Goal: Information Seeking & Learning: Learn about a topic

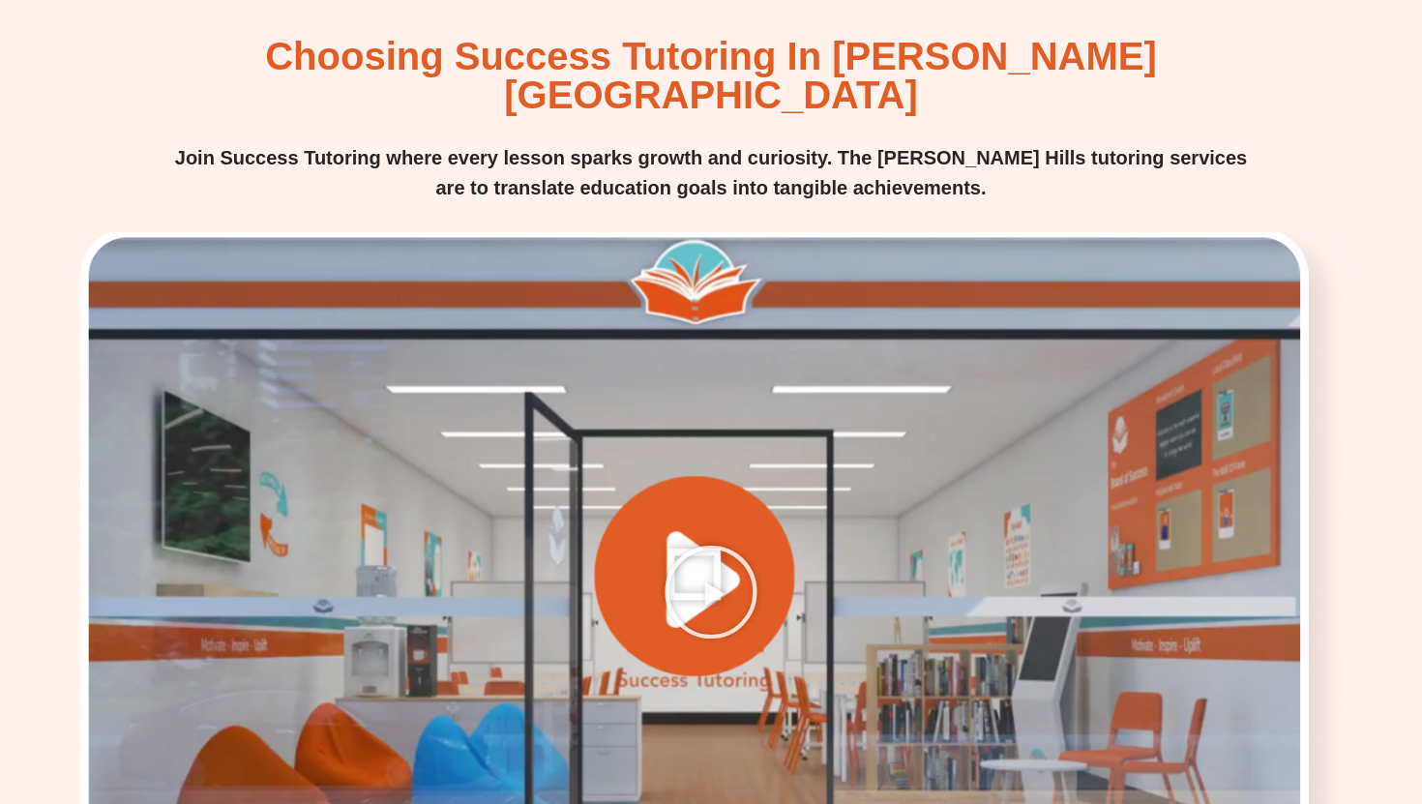
scroll to position [2633, 0]
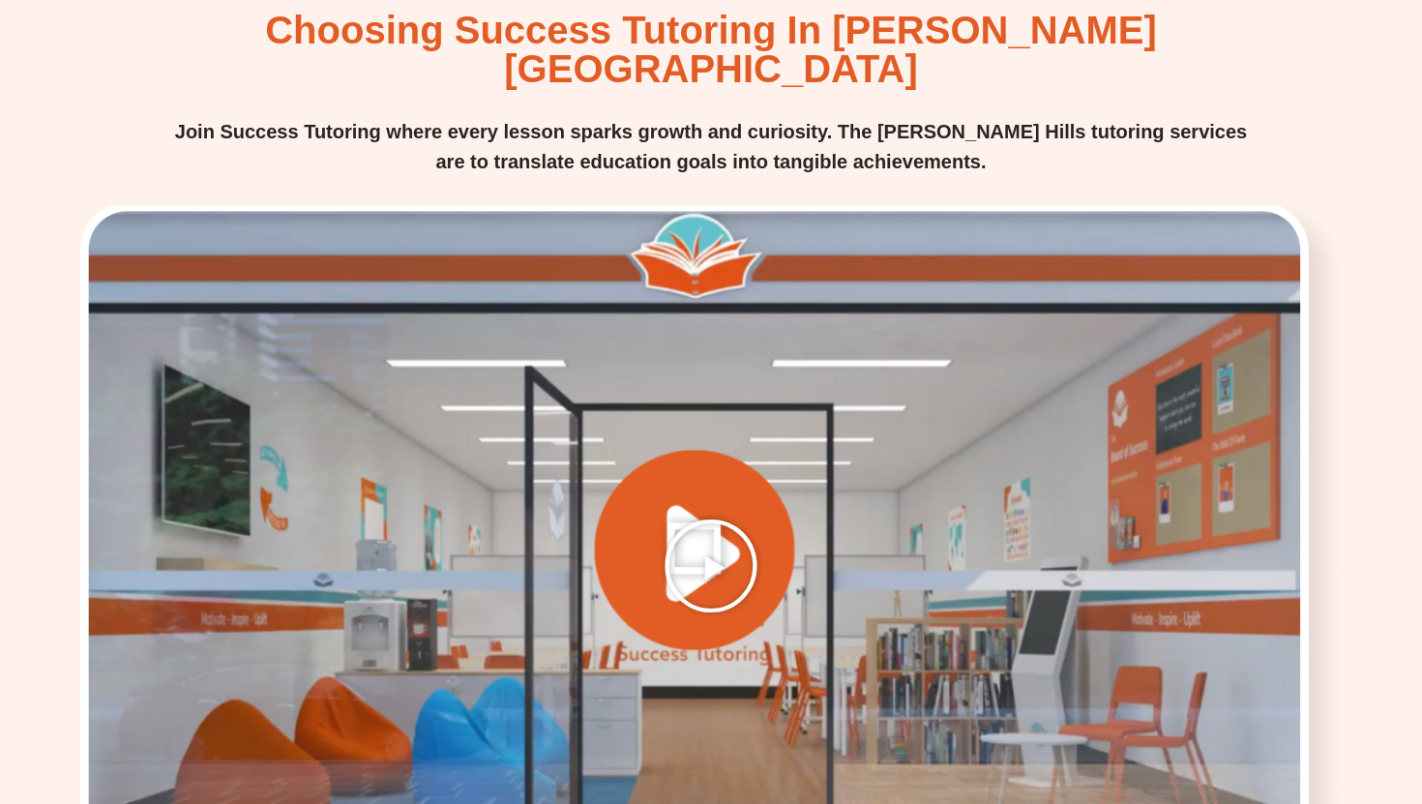
click at [645, 432] on div at bounding box center [712, 566] width 1280 height 720
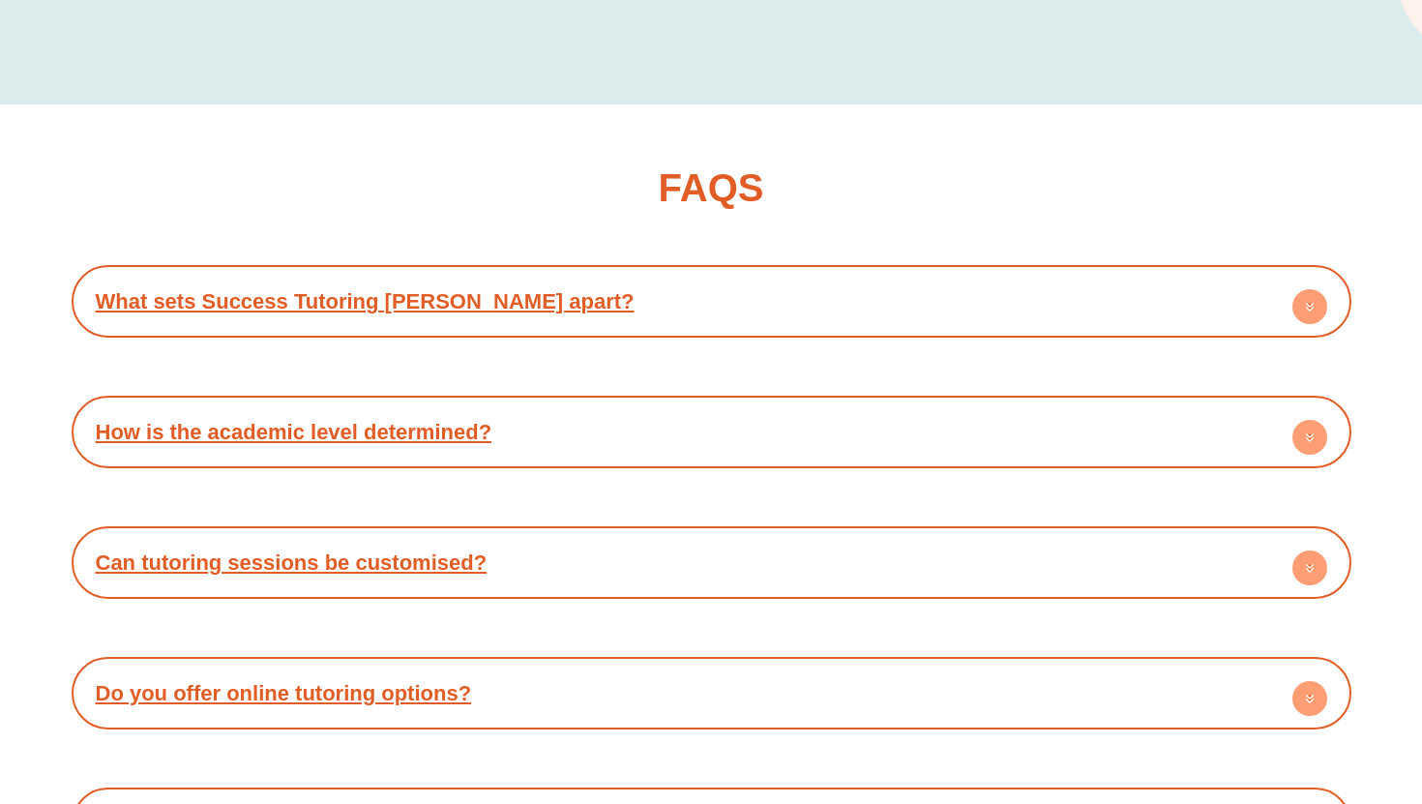
scroll to position [7264, 0]
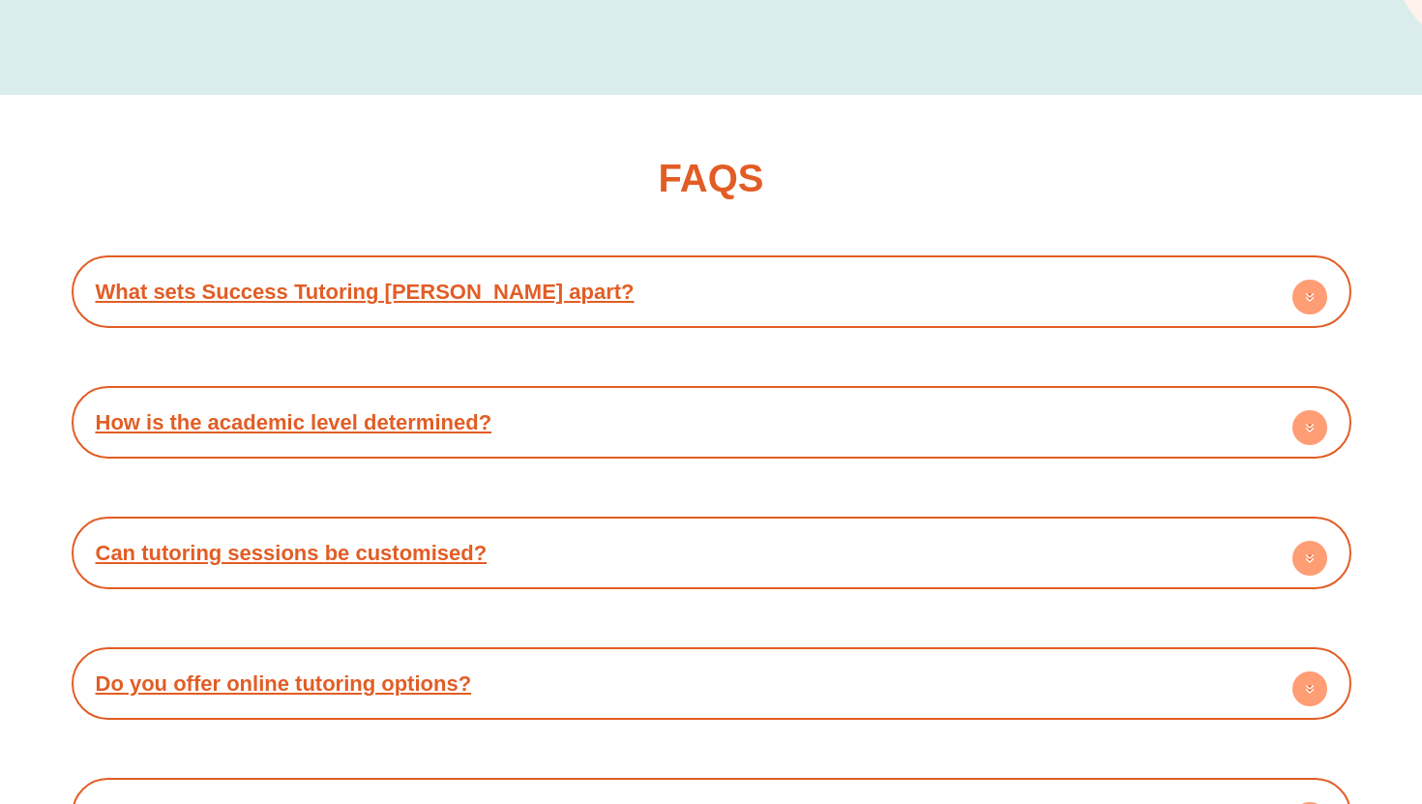
click at [877, 265] on div "What sets Success Tutoring [PERSON_NAME] apart?" at bounding box center [711, 291] width 1261 height 53
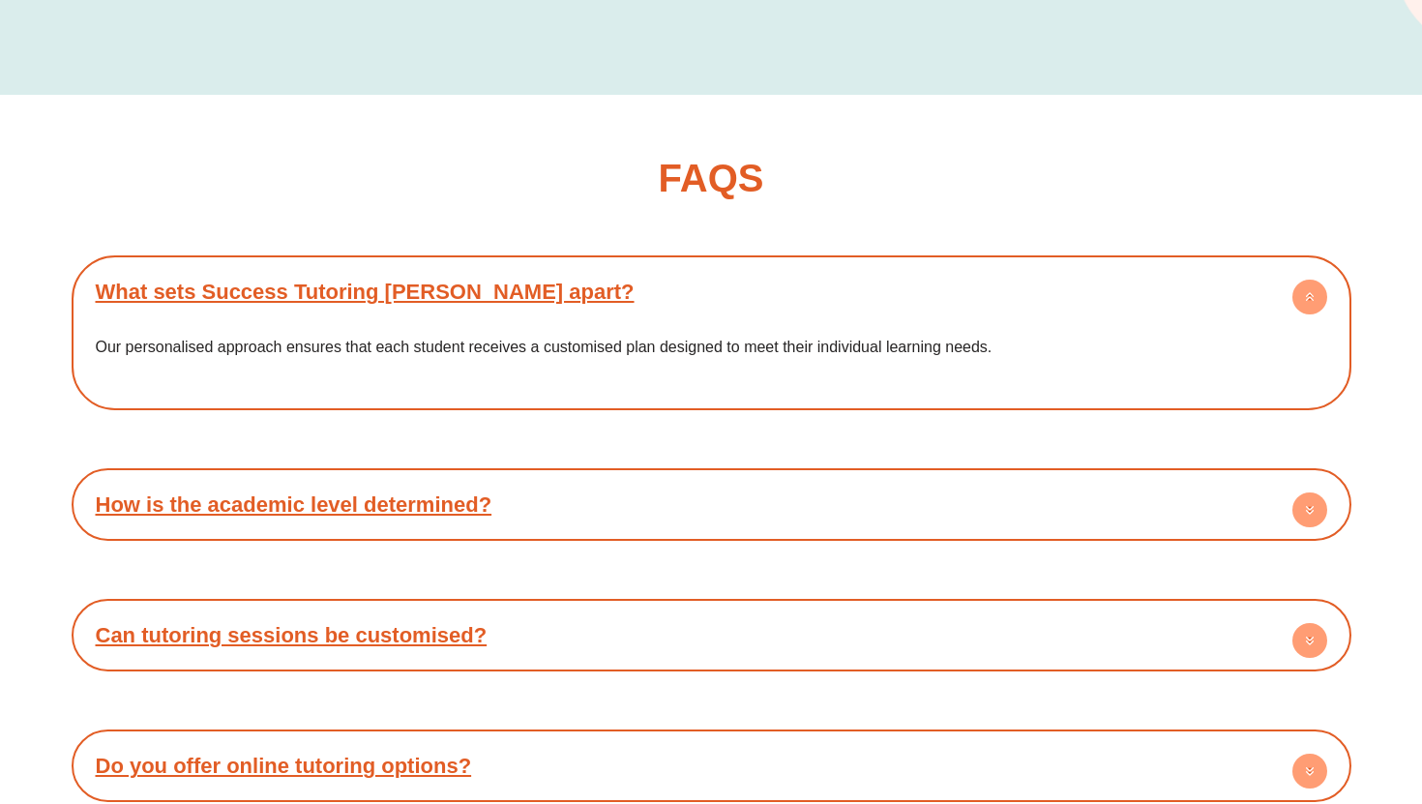
click at [876, 265] on div "What sets Success Tutoring [PERSON_NAME] apart?" at bounding box center [711, 291] width 1261 height 53
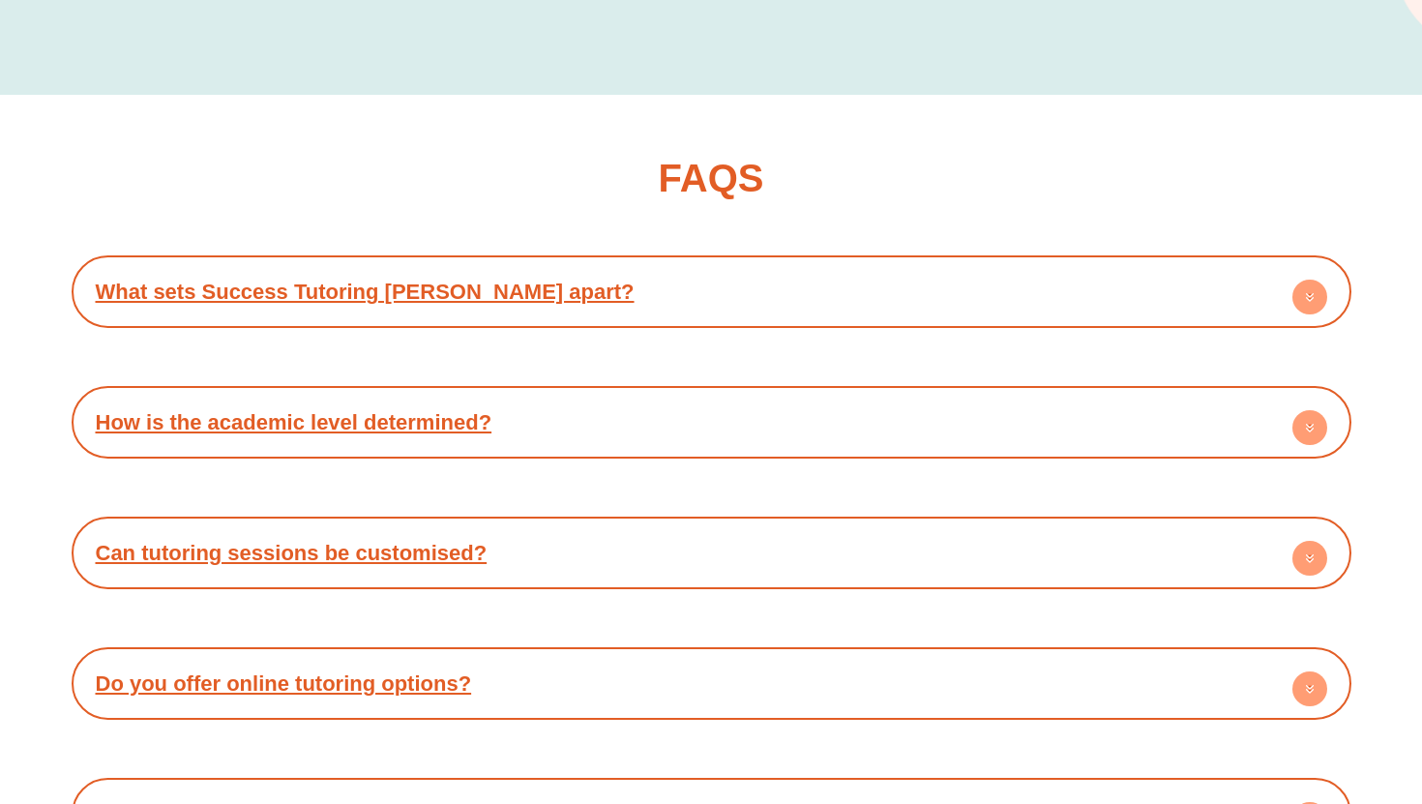
click at [813, 526] on div "Can tutoring sessions be customised?" at bounding box center [711, 552] width 1261 height 53
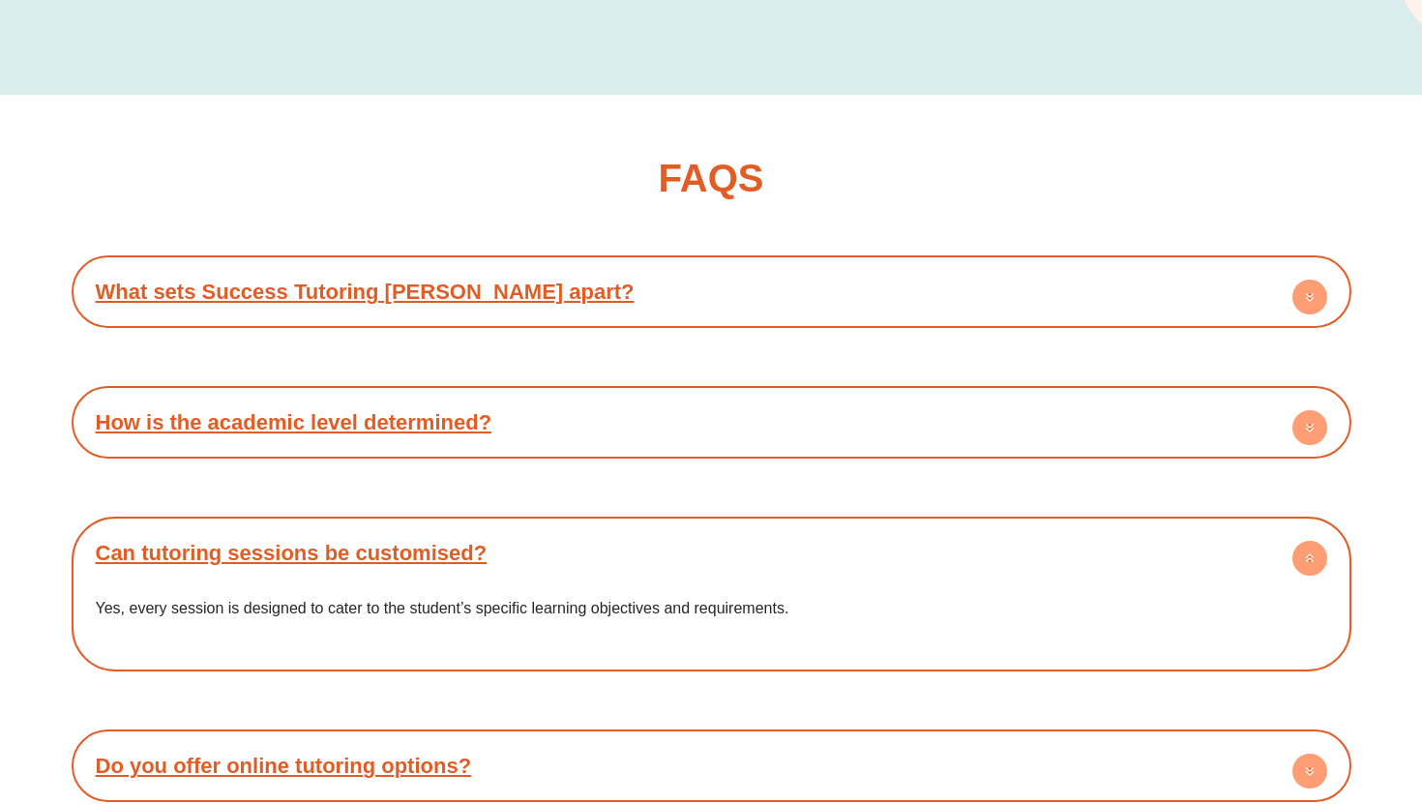
click at [813, 526] on div "Can tutoring sessions be customised?" at bounding box center [711, 552] width 1261 height 53
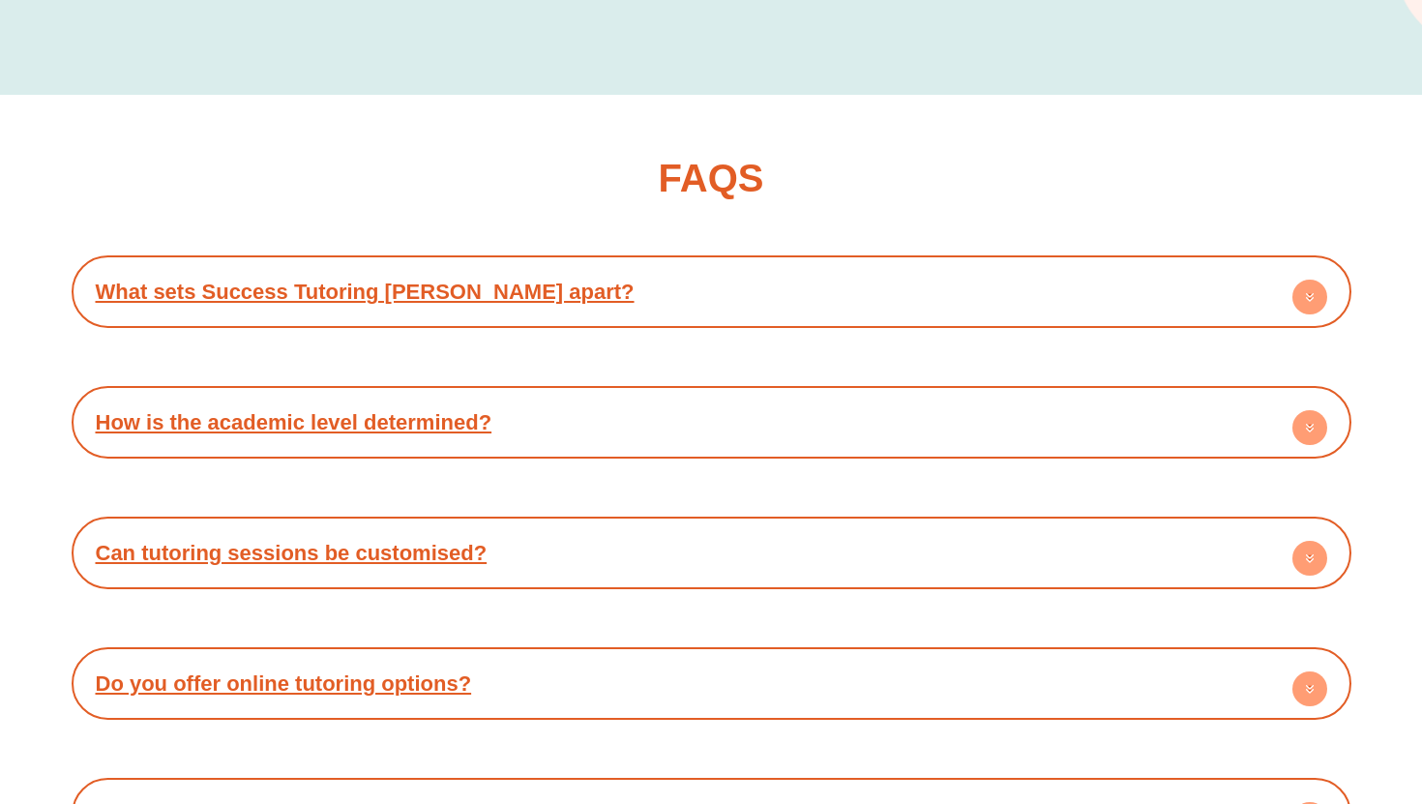
click at [788, 788] on div "How do you ensure the quality of your tutors?" at bounding box center [711, 814] width 1261 height 53
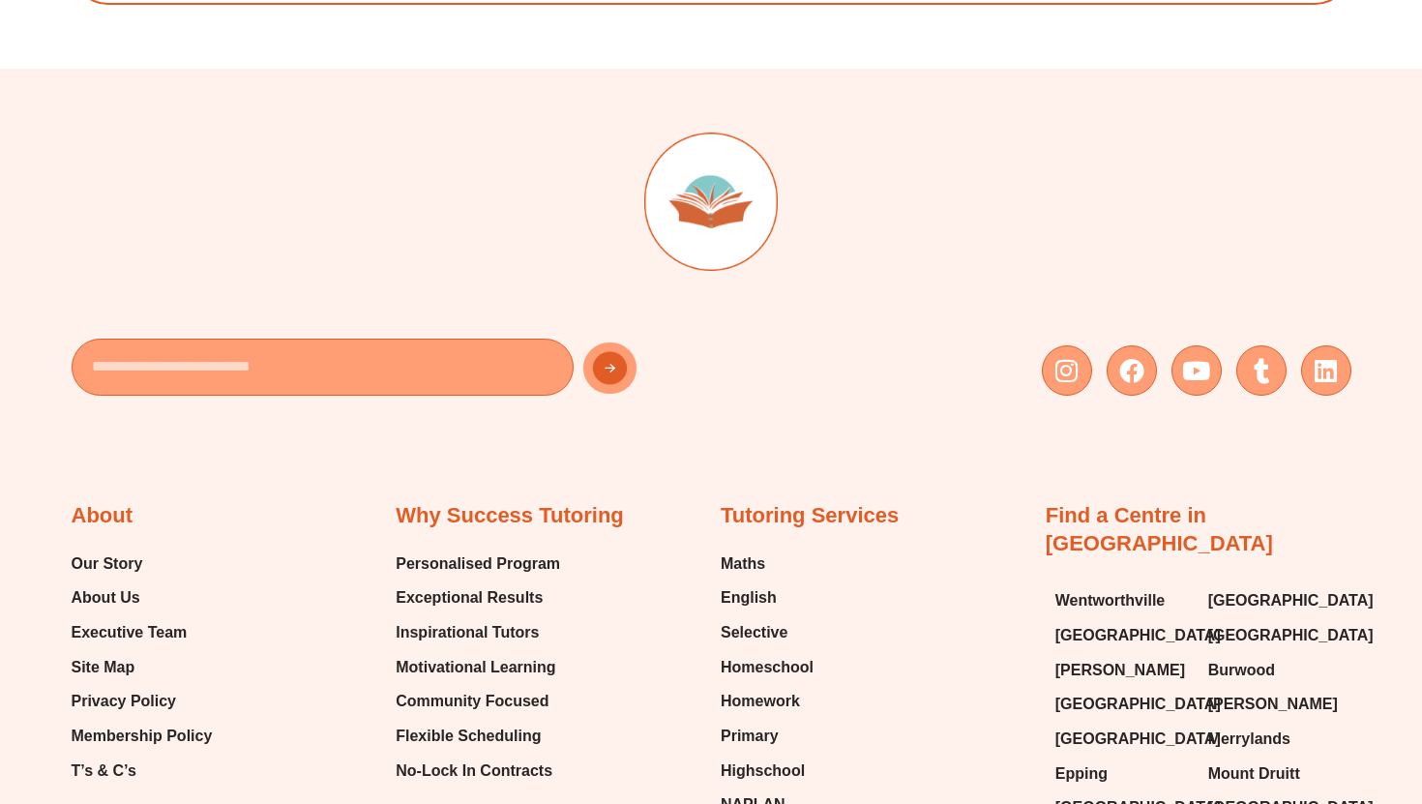
scroll to position [8245, 0]
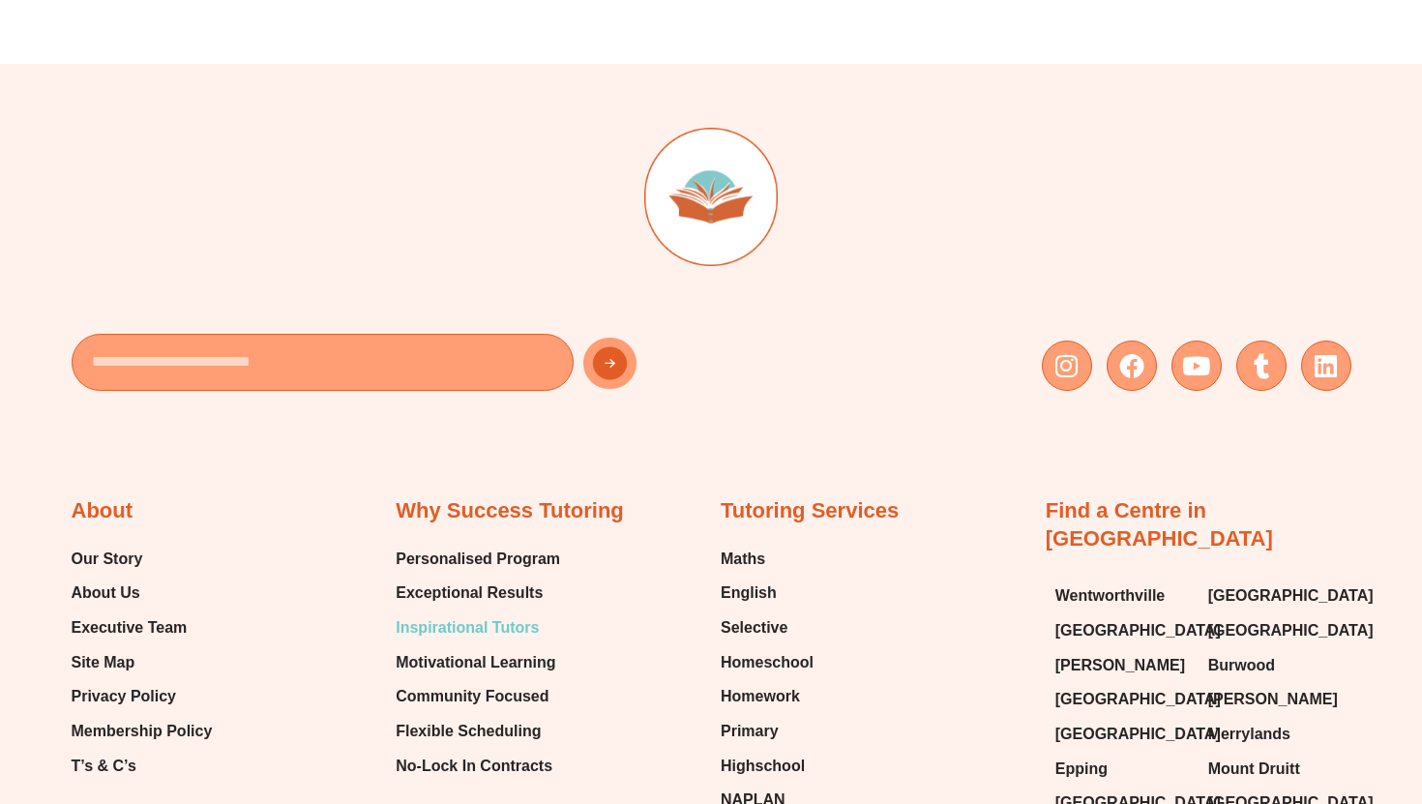
click at [520, 613] on span "Inspirational Tutors" at bounding box center [467, 627] width 143 height 29
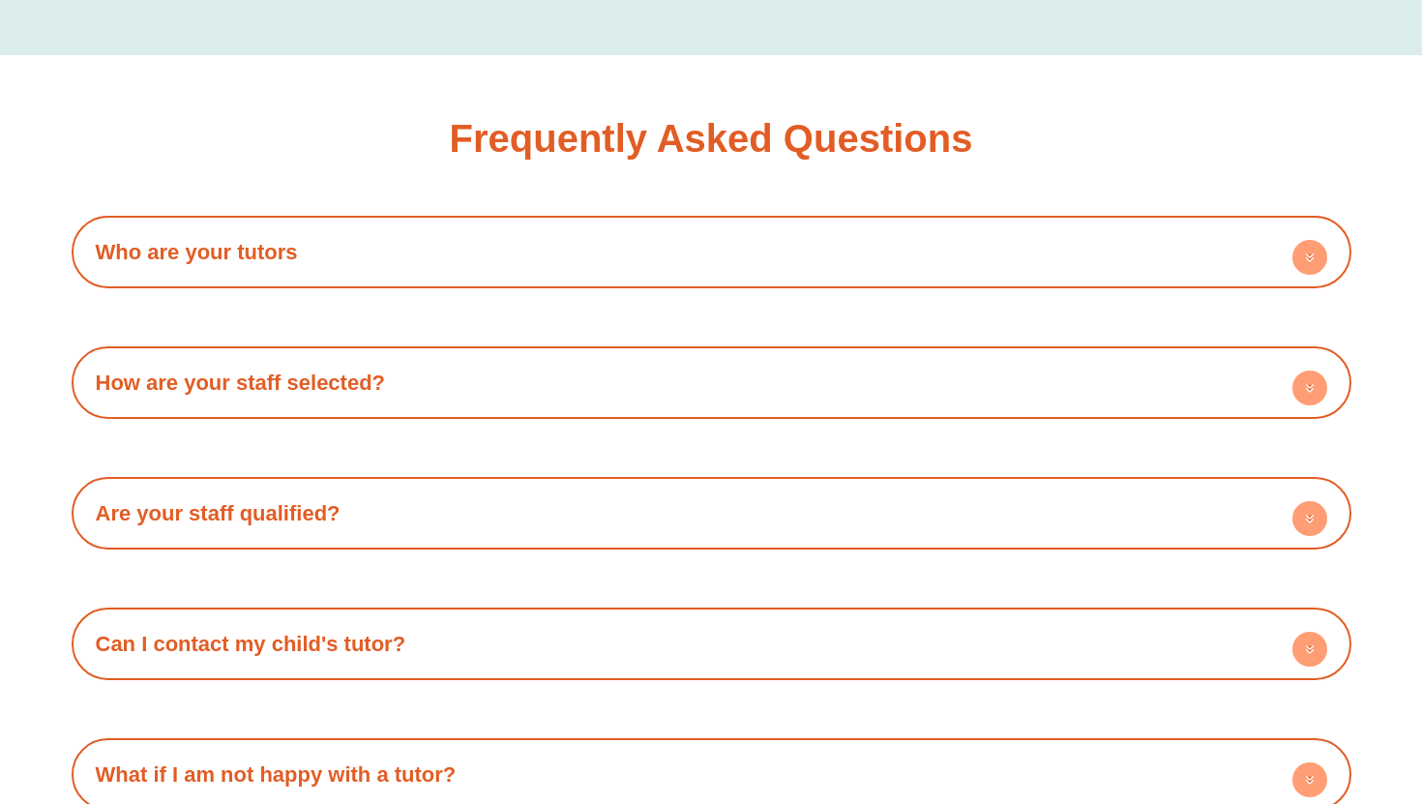
scroll to position [3310, 0]
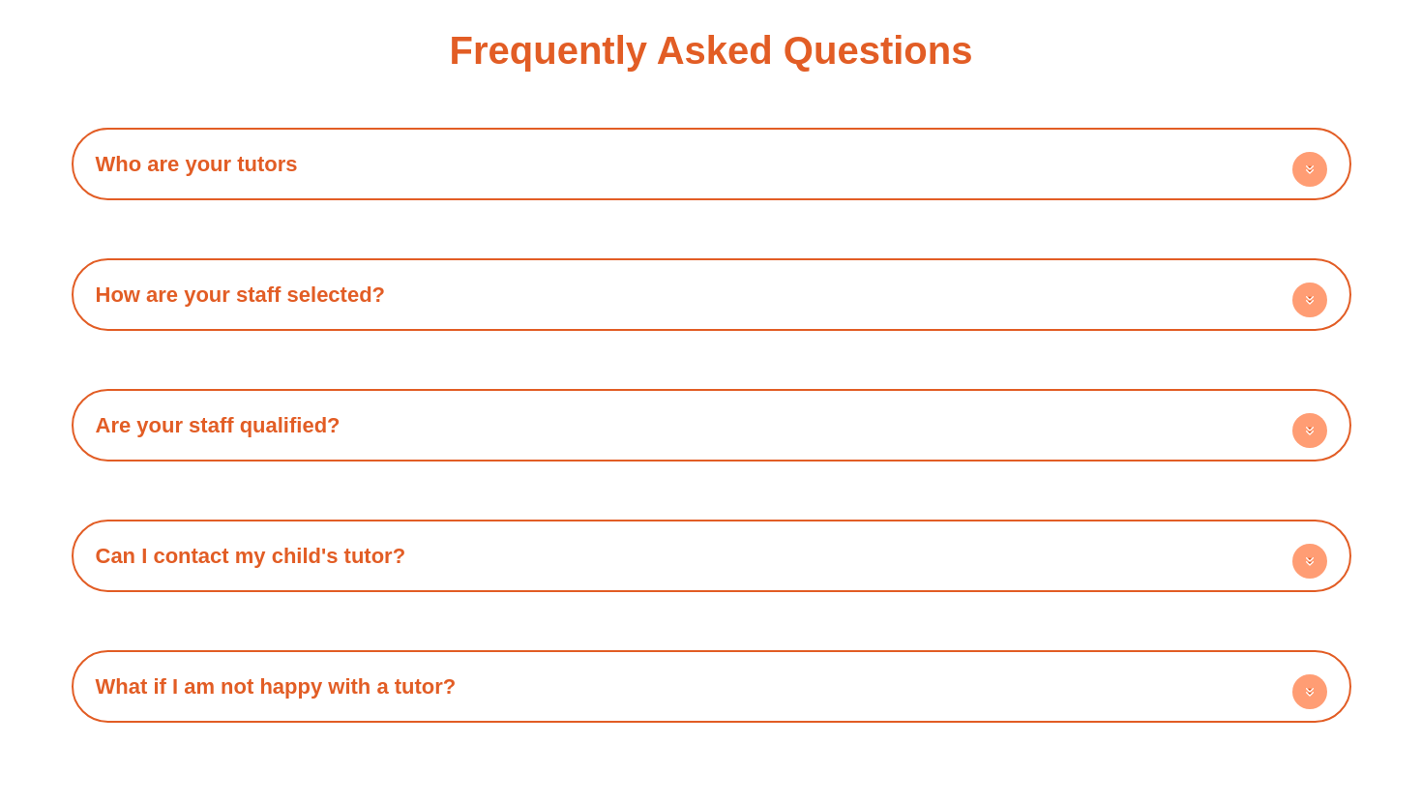
click at [416, 150] on h4 "Who are your tutors" at bounding box center [711, 163] width 1261 height 53
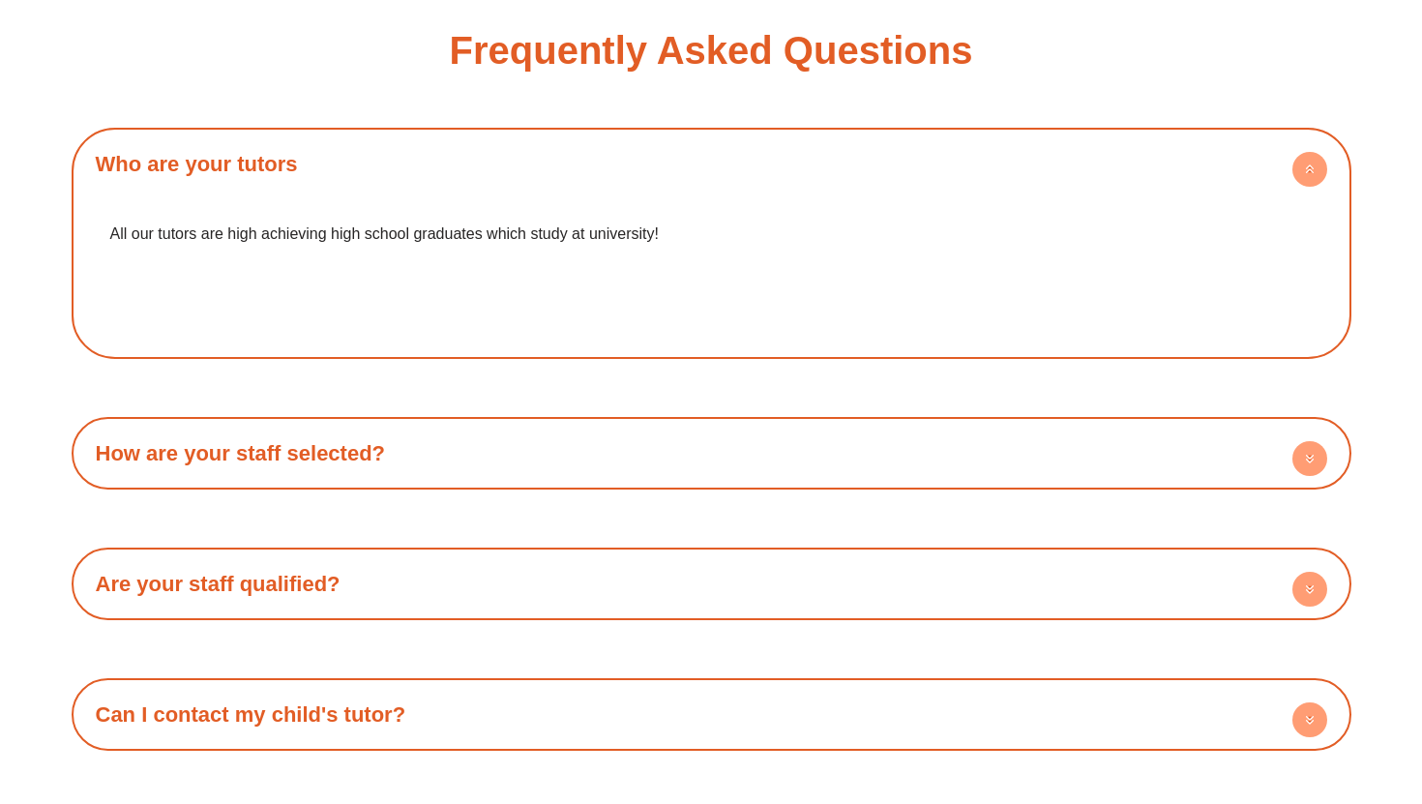
click at [418, 151] on h4 "Who are your tutors" at bounding box center [711, 163] width 1261 height 53
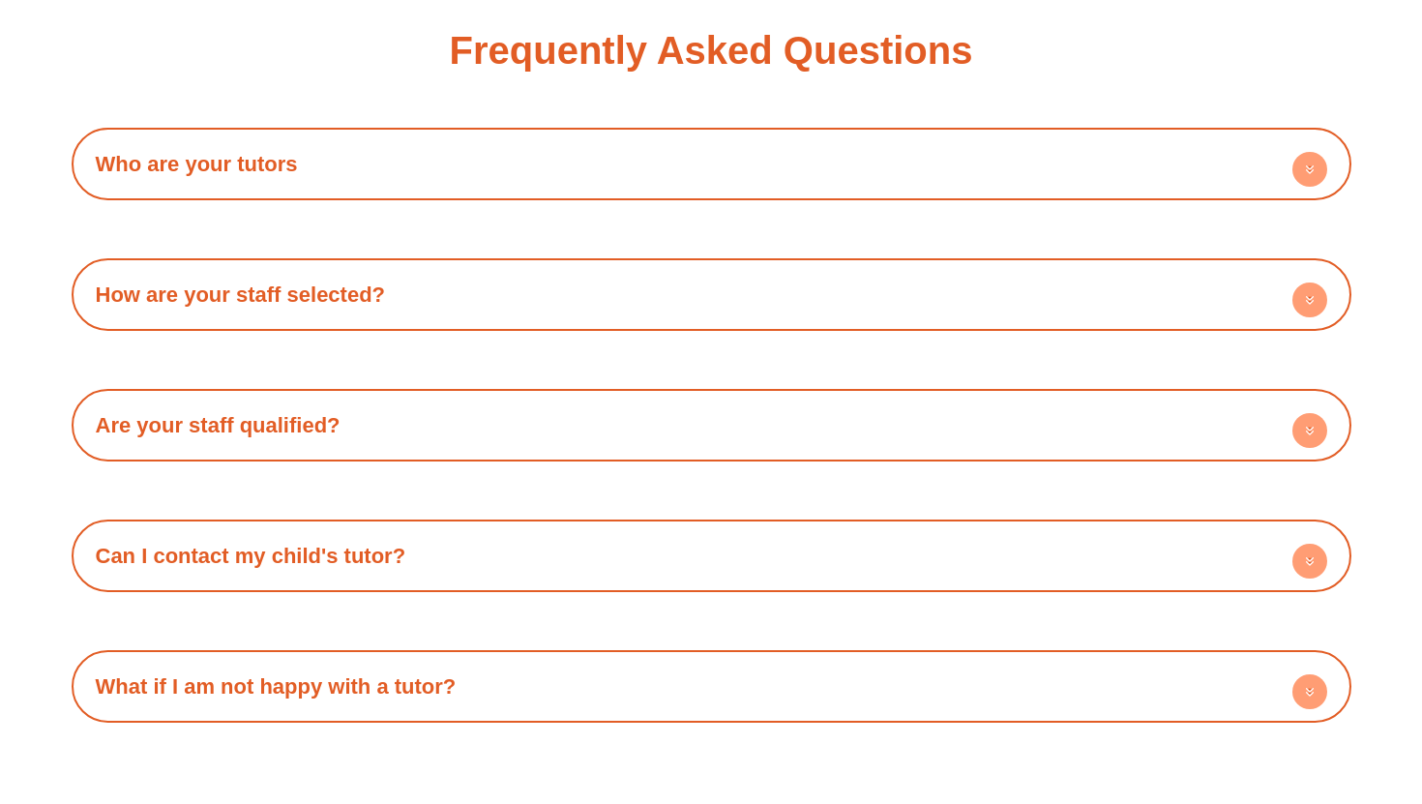
click at [385, 281] on h4 "How are your staff selected?" at bounding box center [711, 294] width 1261 height 53
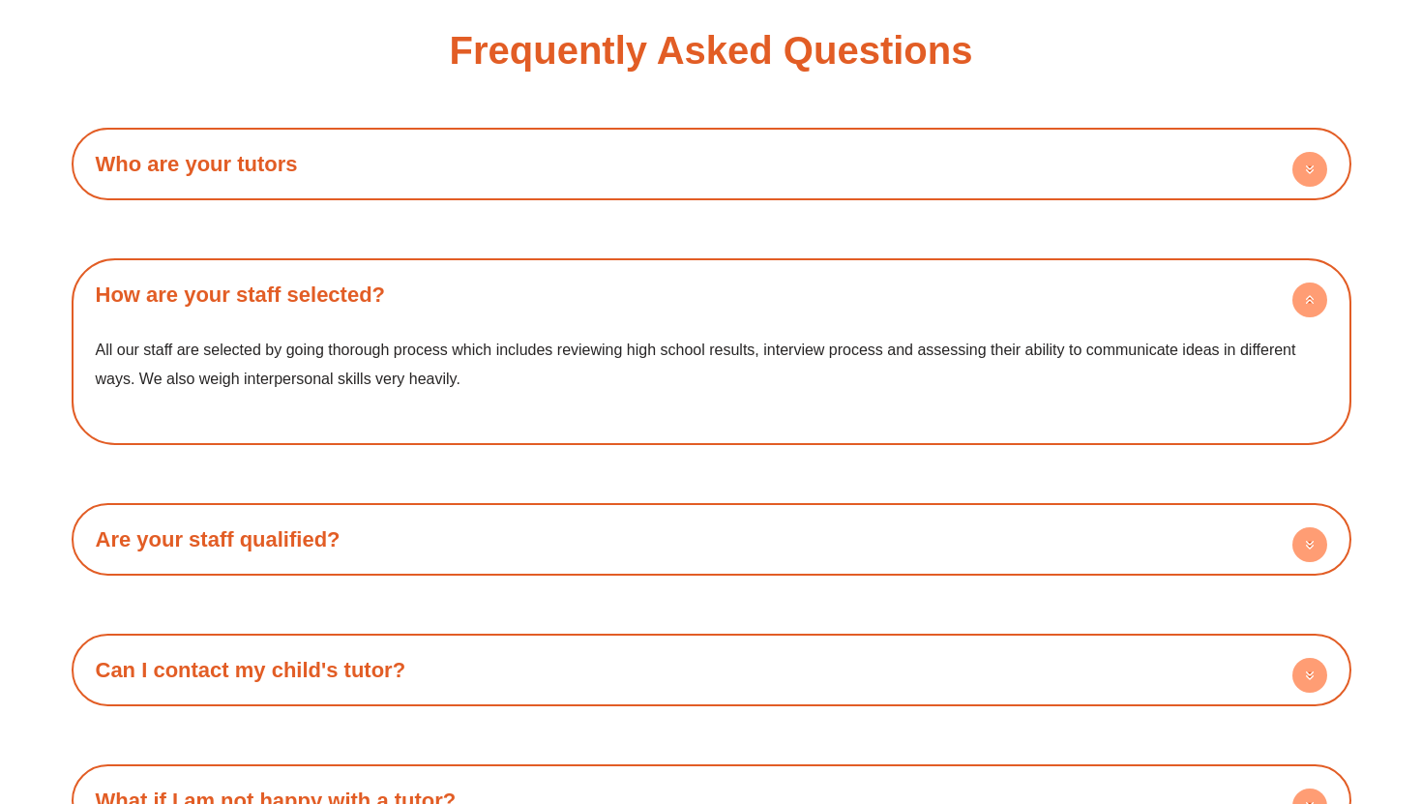
click at [387, 289] on h4 "How are your staff selected?" at bounding box center [711, 294] width 1261 height 53
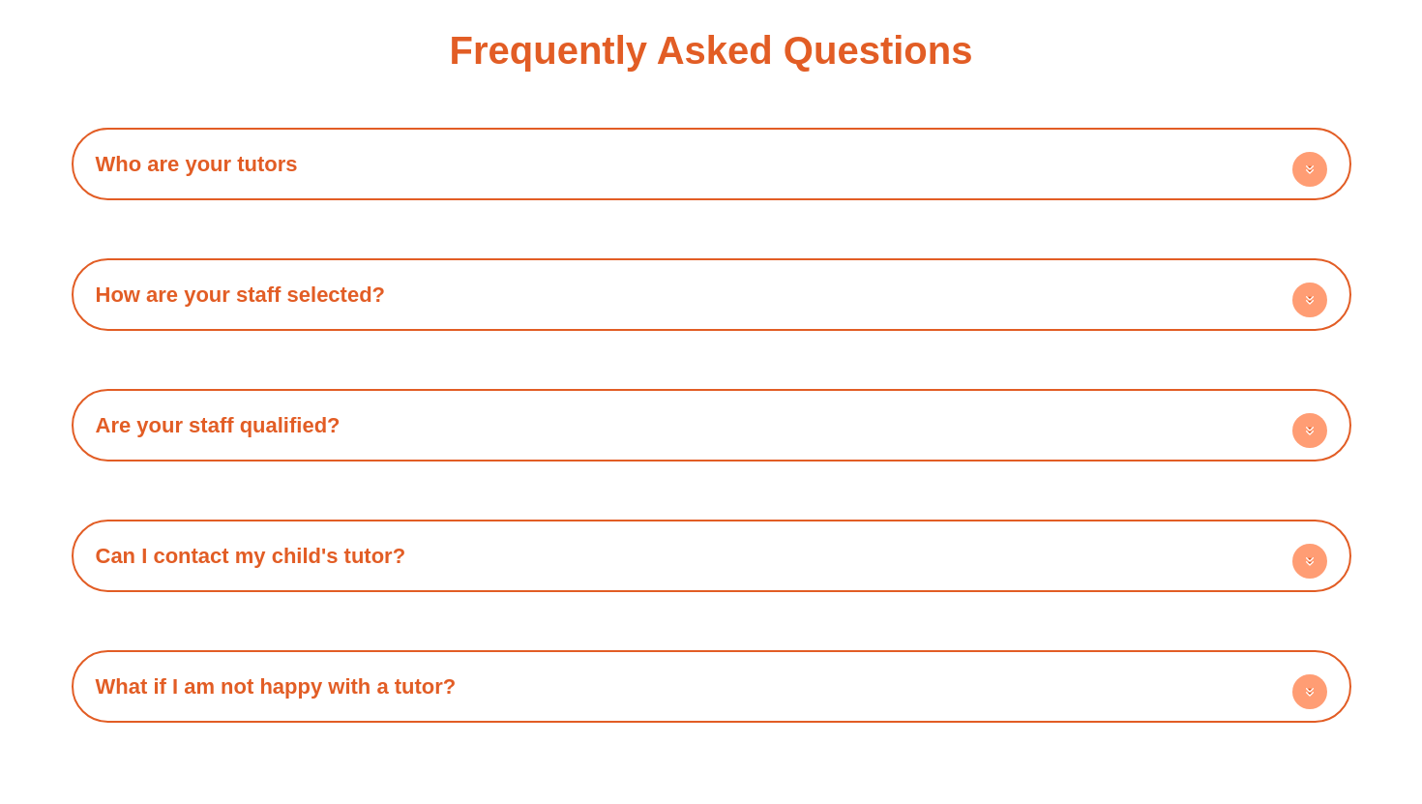
click at [377, 385] on div "Who are your tutors All our tutors are high achieving high school graduates whi…" at bounding box center [712, 425] width 1280 height 595
click at [374, 417] on h4 "Are your staff qualified?" at bounding box center [711, 425] width 1261 height 53
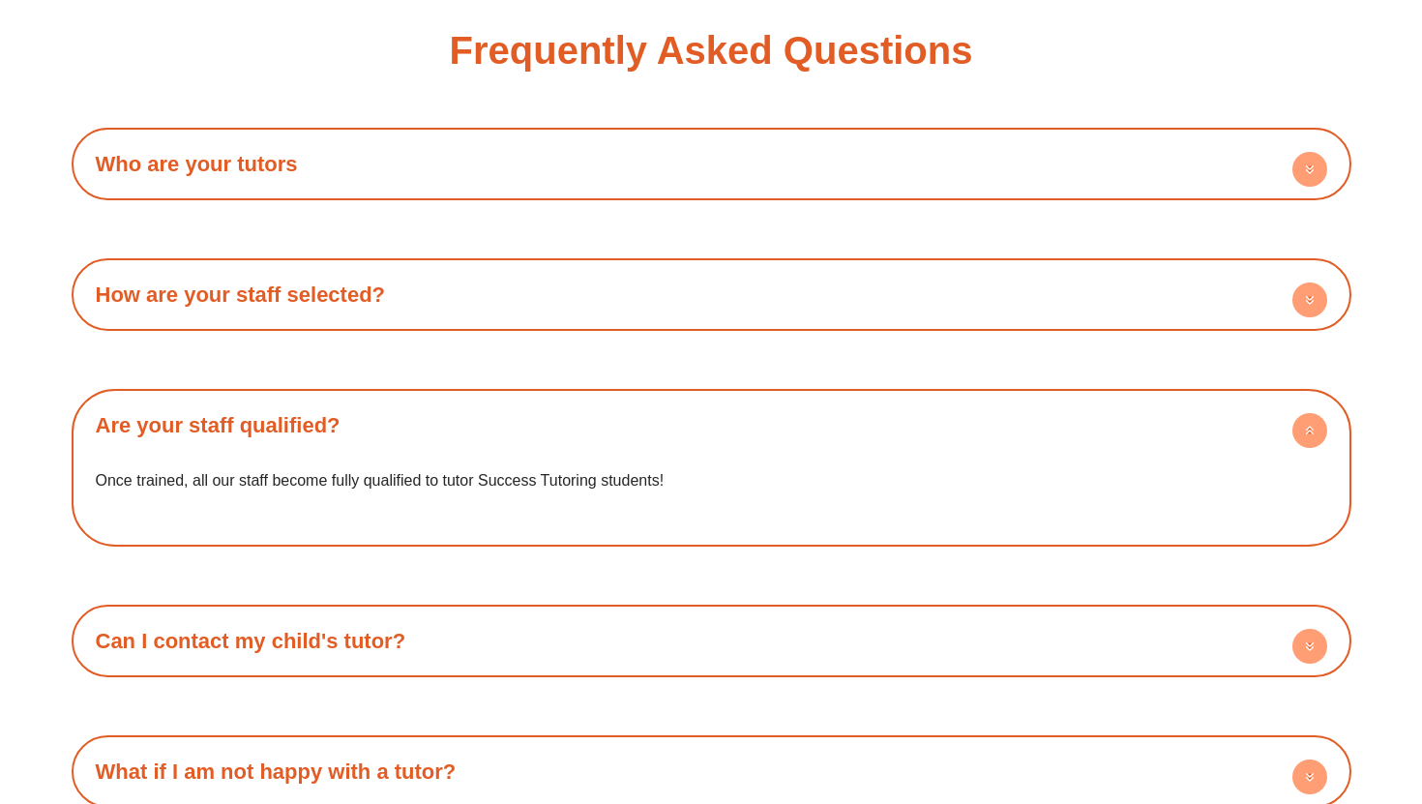
click at [374, 417] on h4 "Are your staff qualified?" at bounding box center [711, 425] width 1261 height 53
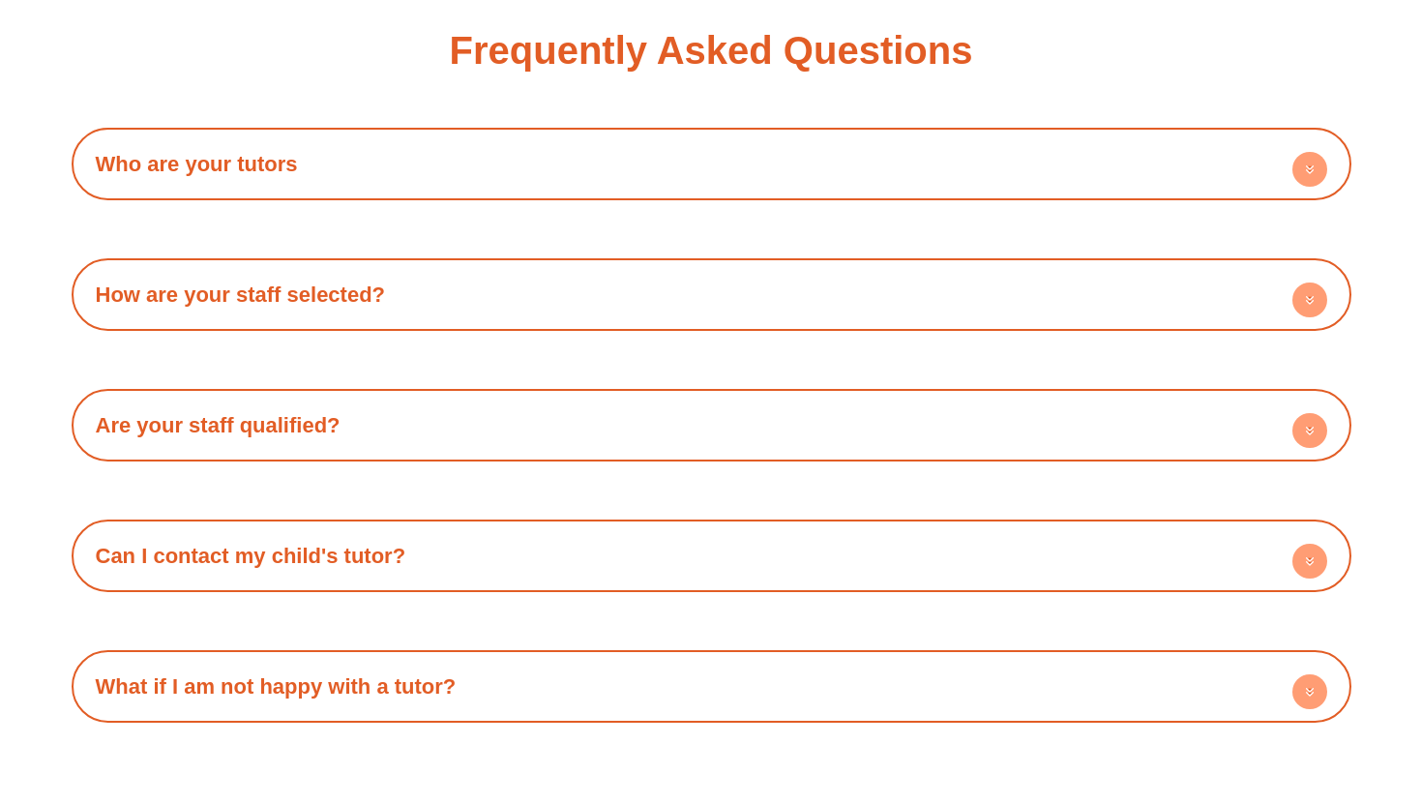
click at [424, 556] on h4 "Can I contact my child's tutor?" at bounding box center [711, 555] width 1261 height 53
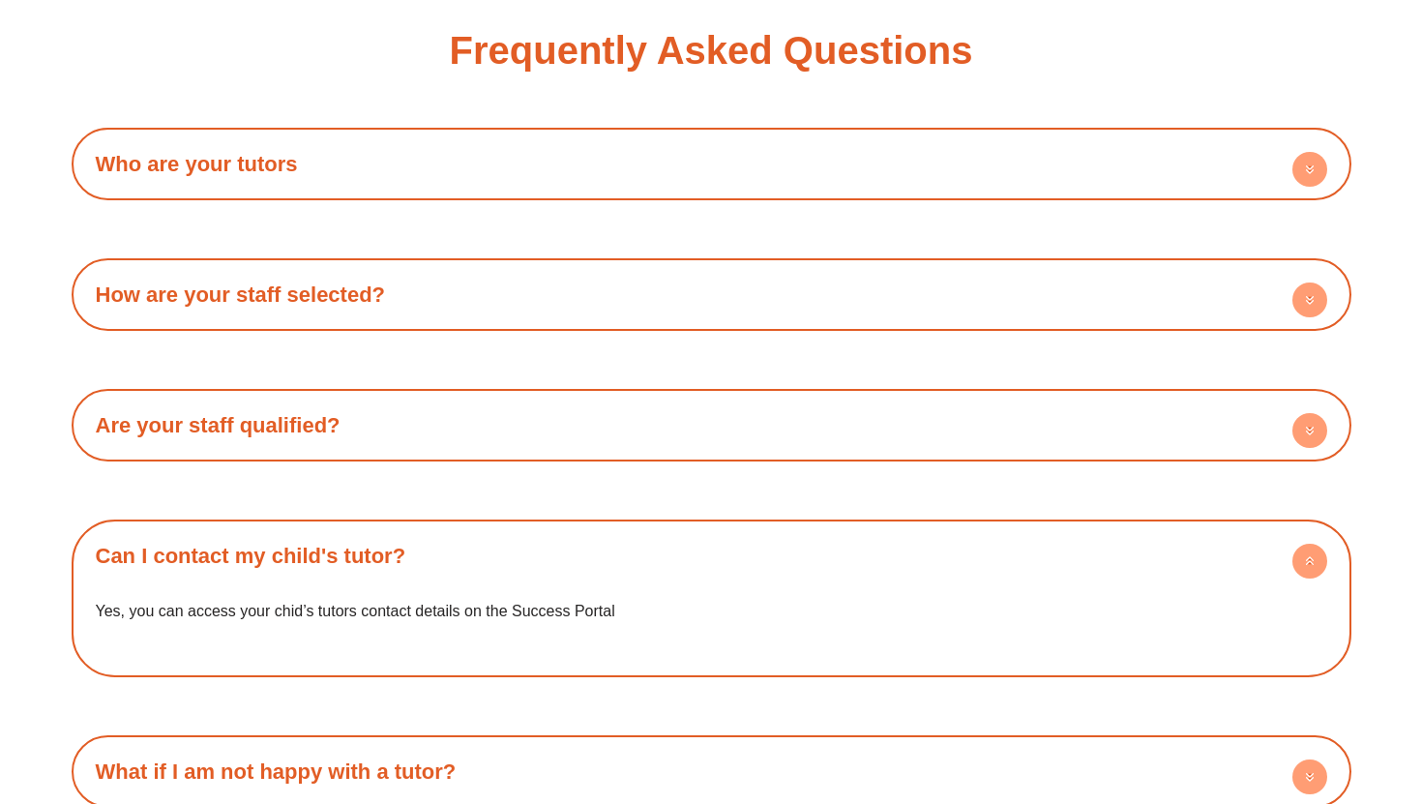
click at [424, 556] on h4 "Can I contact my child's tutor?" at bounding box center [711, 555] width 1261 height 53
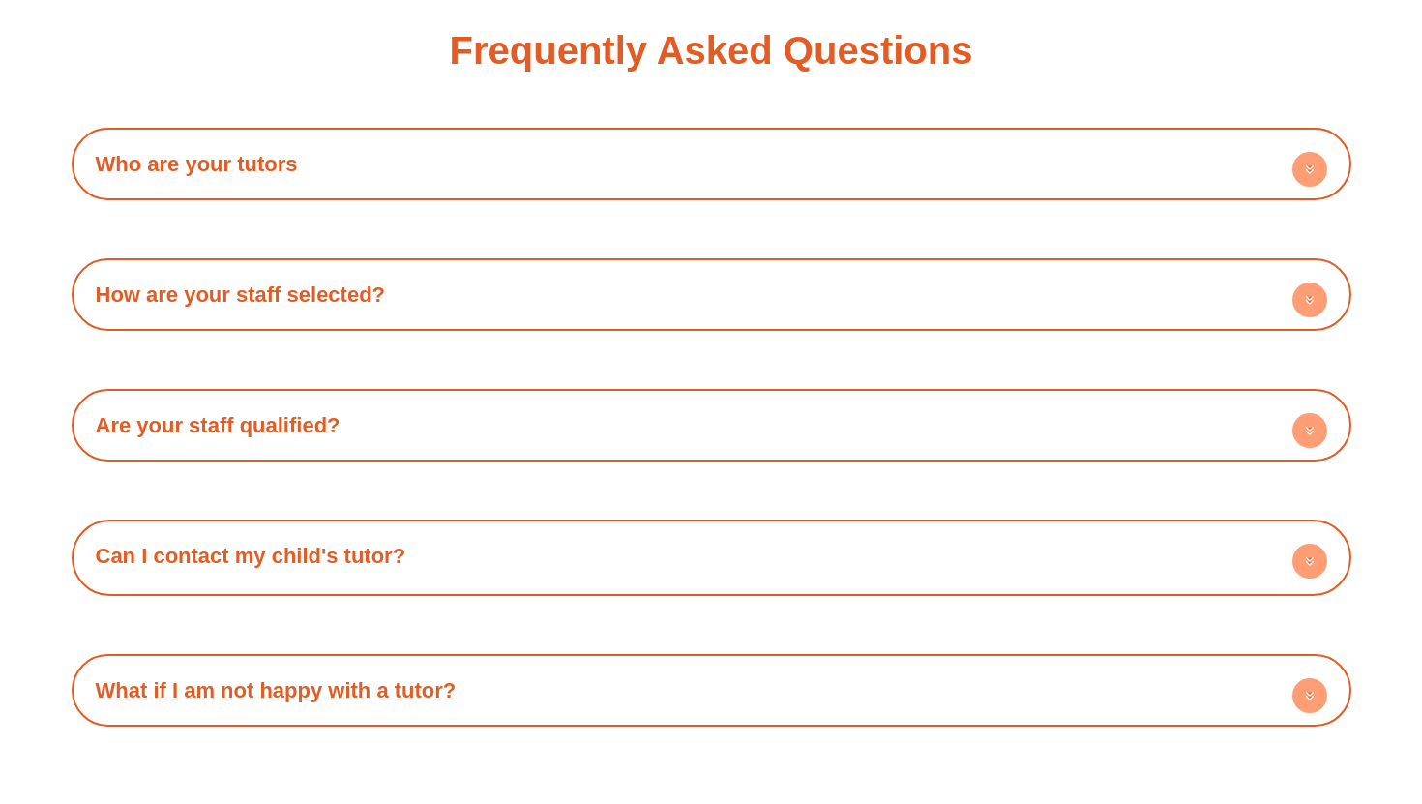
click at [436, 427] on h4 "Are your staff qualified?" at bounding box center [711, 425] width 1261 height 53
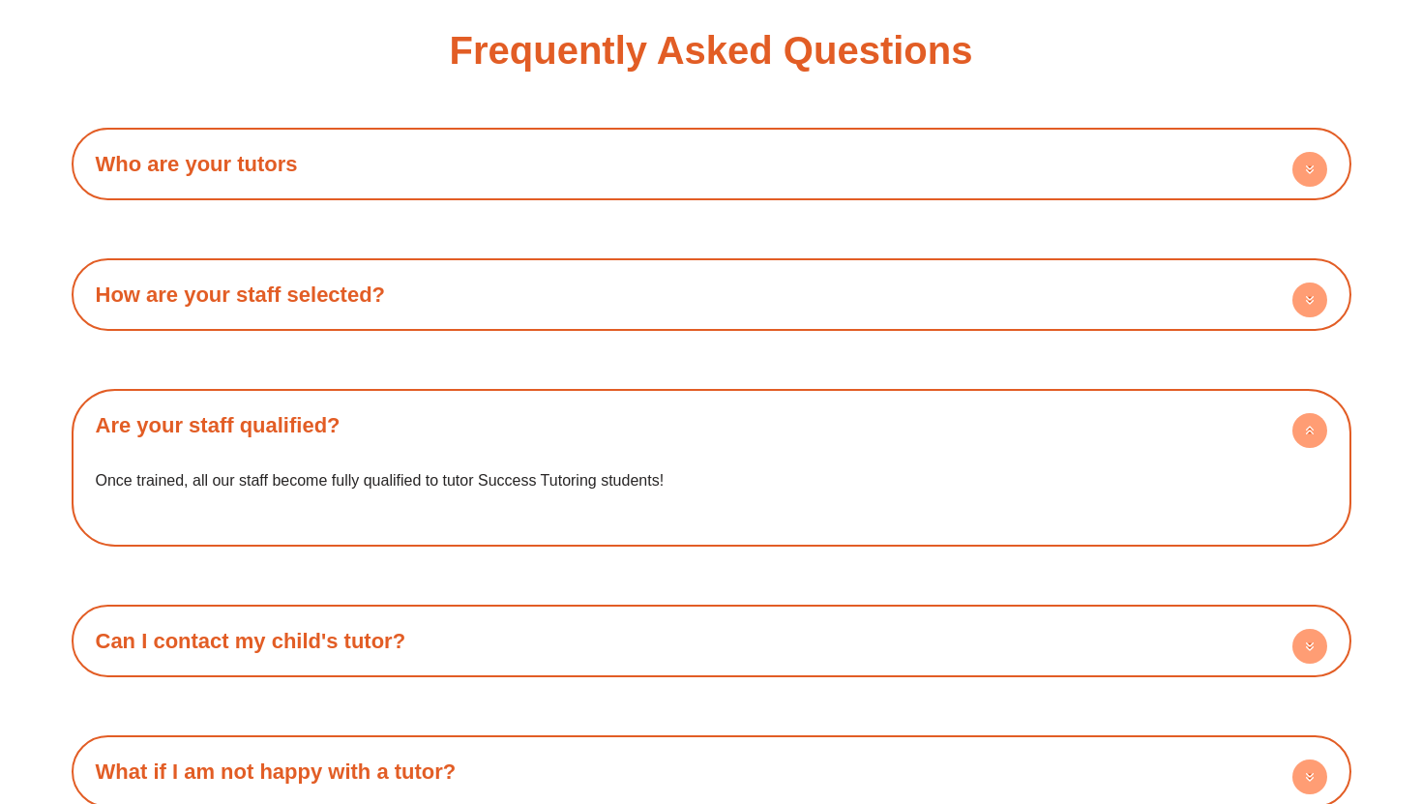
click at [436, 427] on h4 "Are your staff qualified?" at bounding box center [711, 425] width 1261 height 53
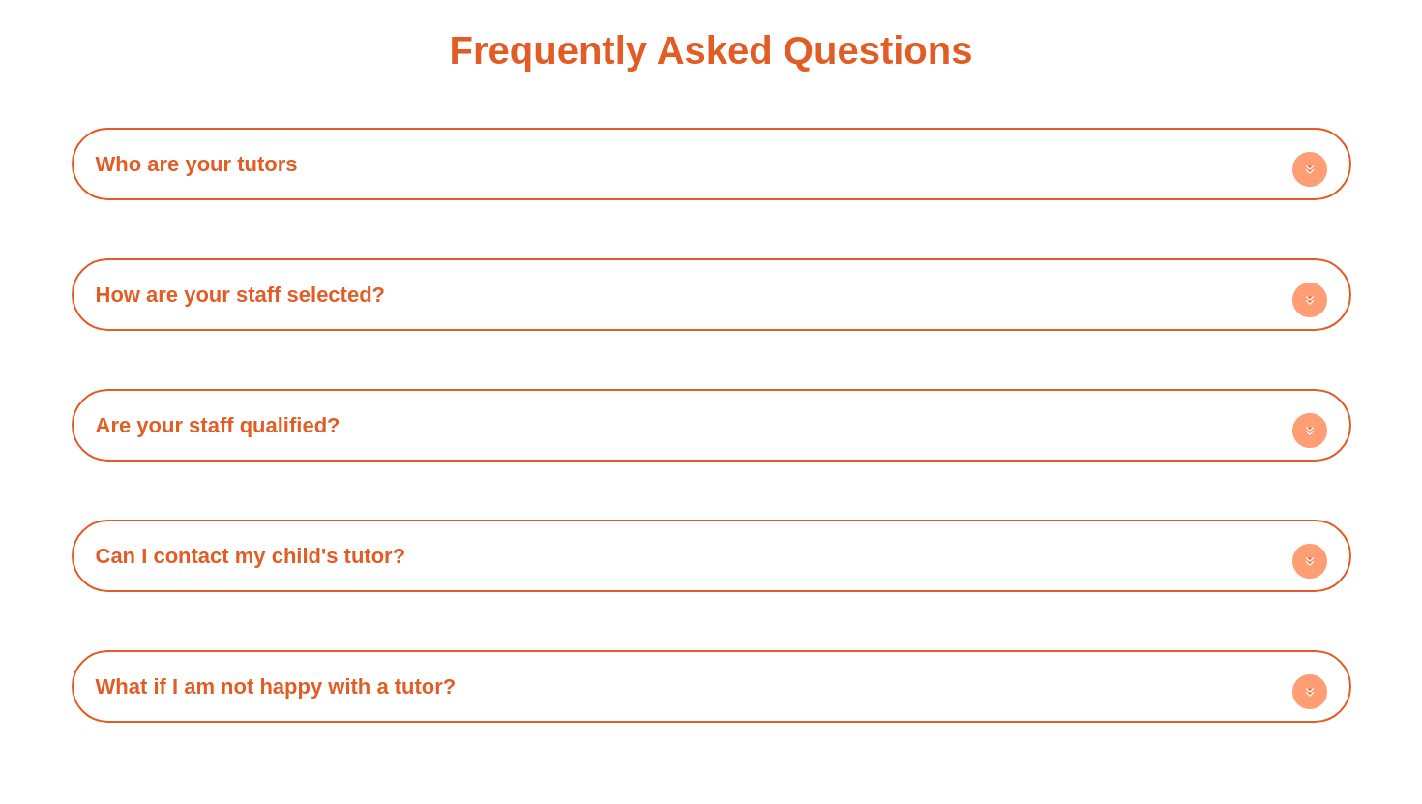
click at [483, 314] on h4 "How are your staff selected?" at bounding box center [711, 294] width 1261 height 53
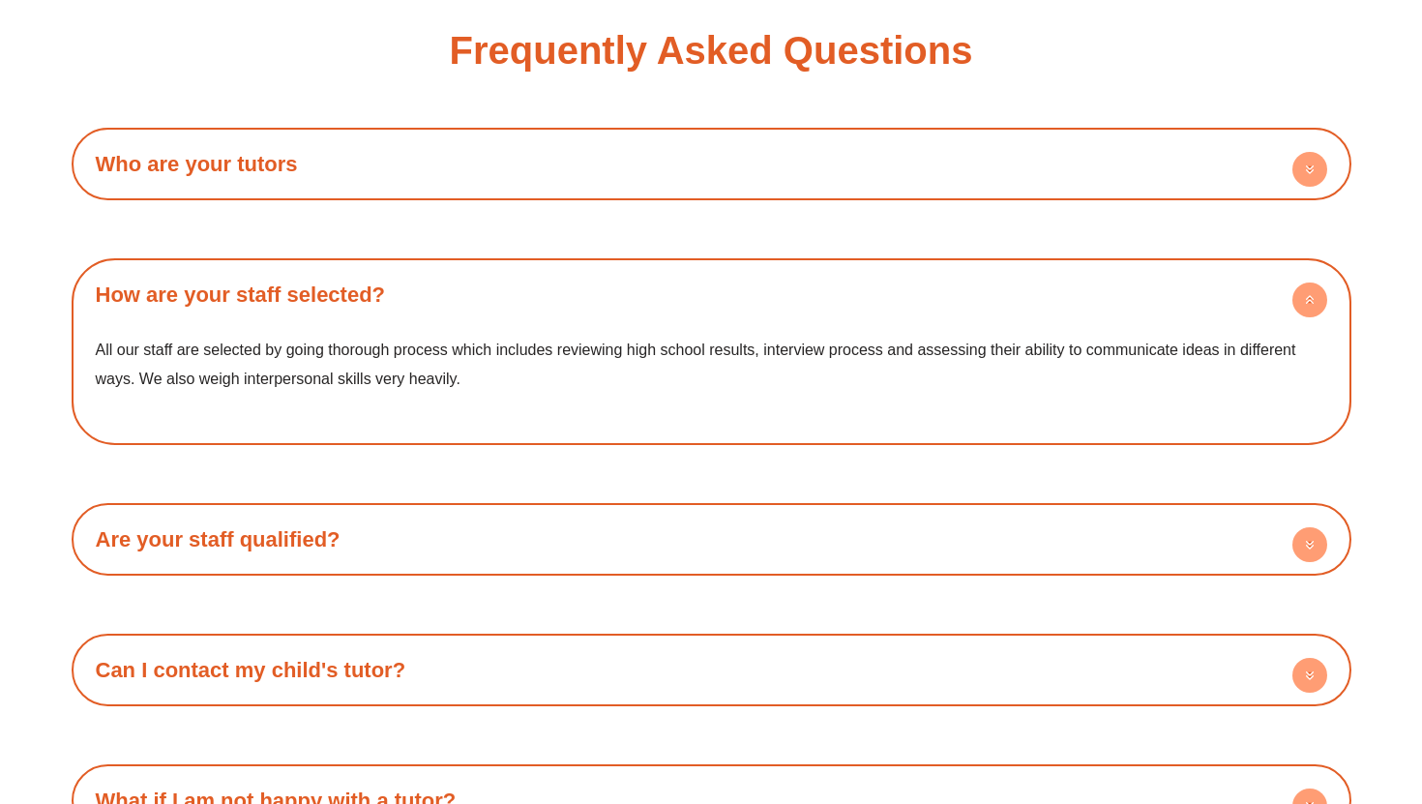
click at [483, 313] on h4 "How are your staff selected?" at bounding box center [711, 294] width 1261 height 53
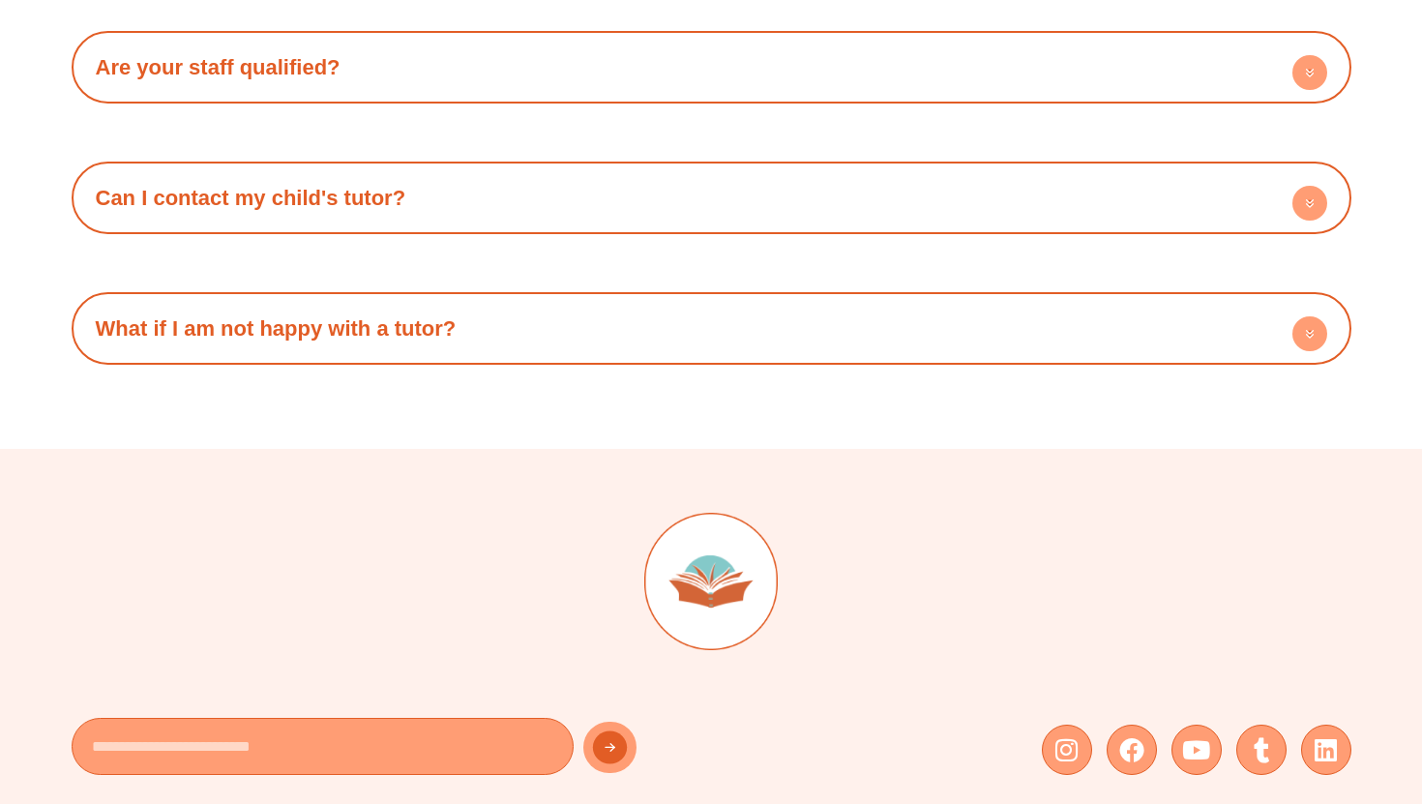
scroll to position [3713, 0]
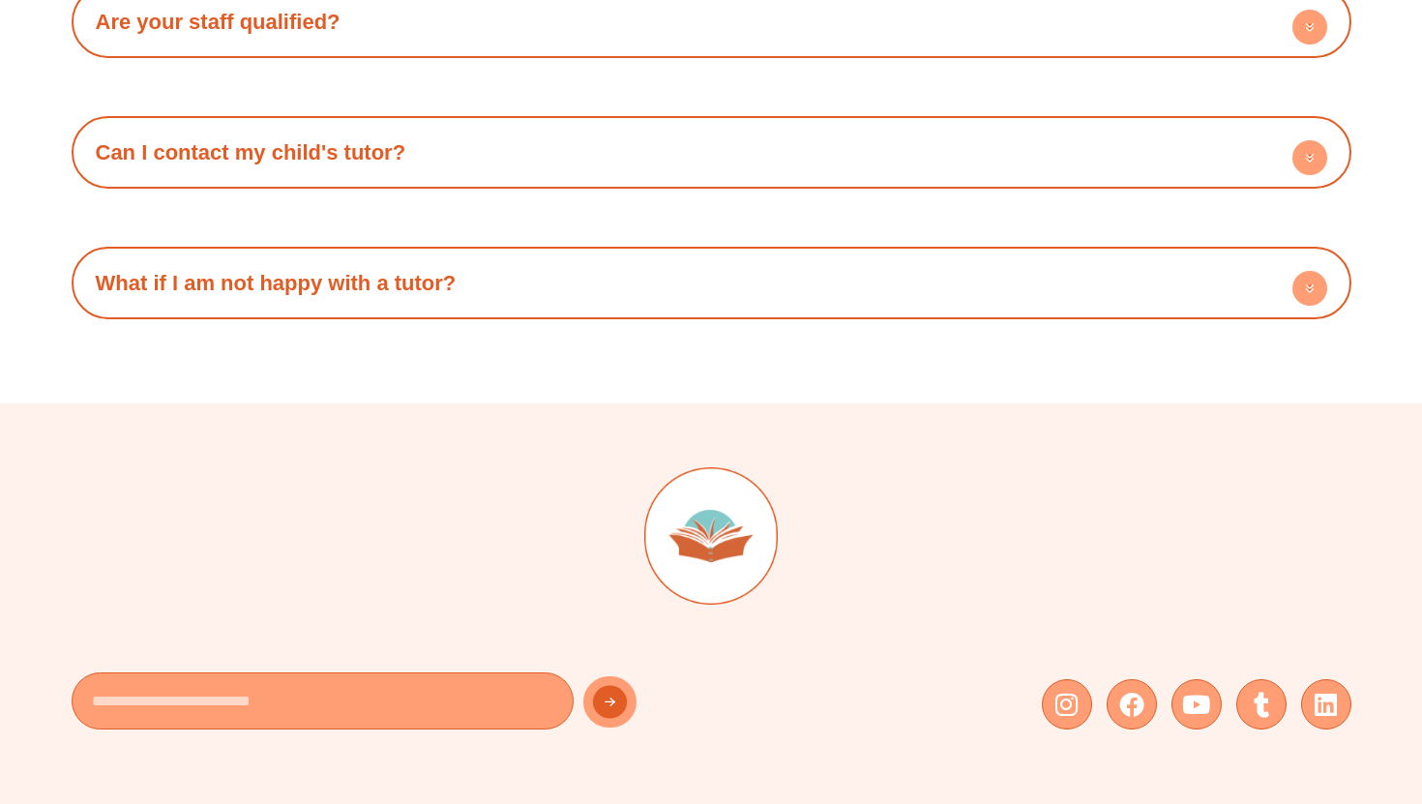
click at [483, 313] on div "What if I am not happy with a tutor? You can express your concerns to the tutor…" at bounding box center [712, 283] width 1280 height 73
click at [485, 295] on h4 "What if I am not happy with a tutor?" at bounding box center [711, 282] width 1261 height 53
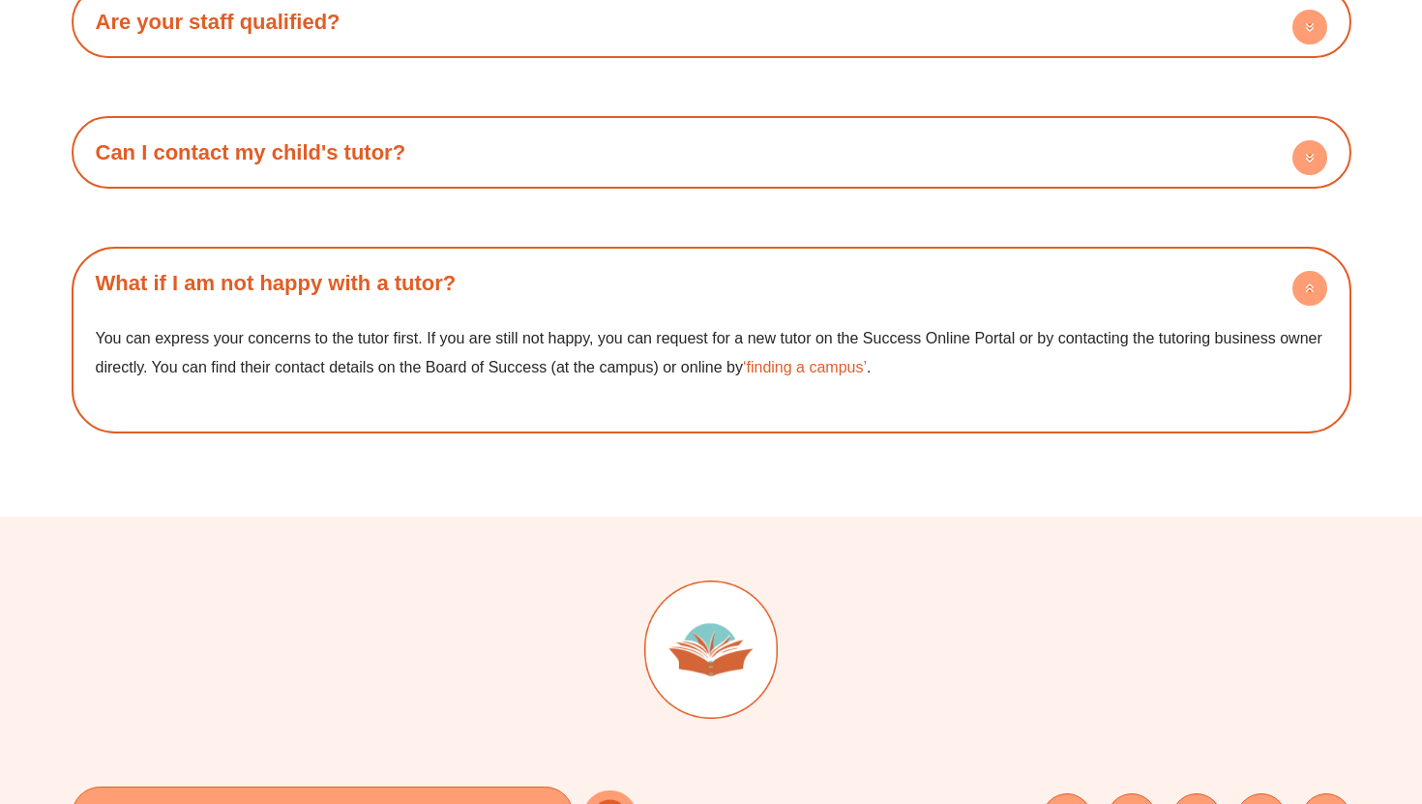
click at [485, 295] on h4 "What if I am not happy with a tutor?" at bounding box center [711, 282] width 1261 height 53
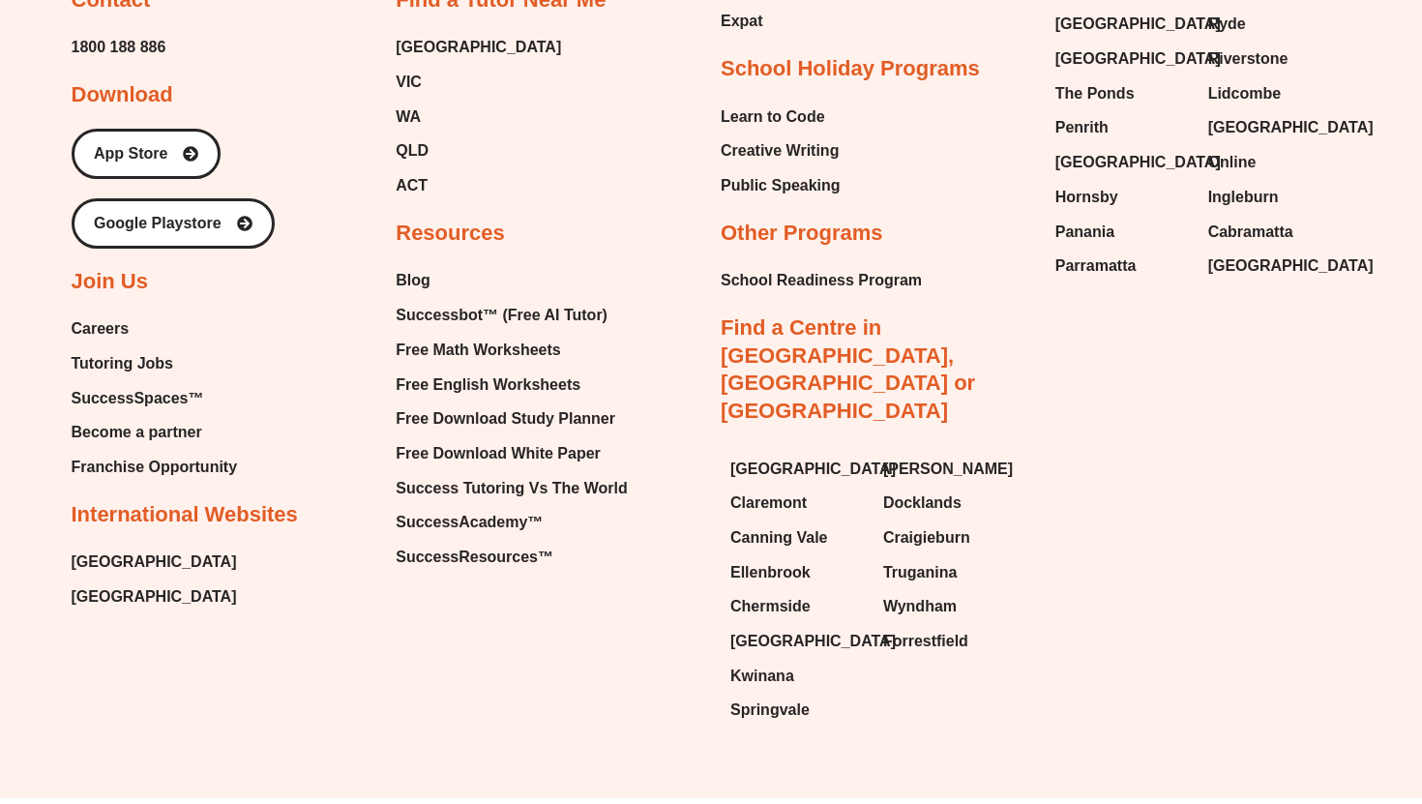
scroll to position [4869, 0]
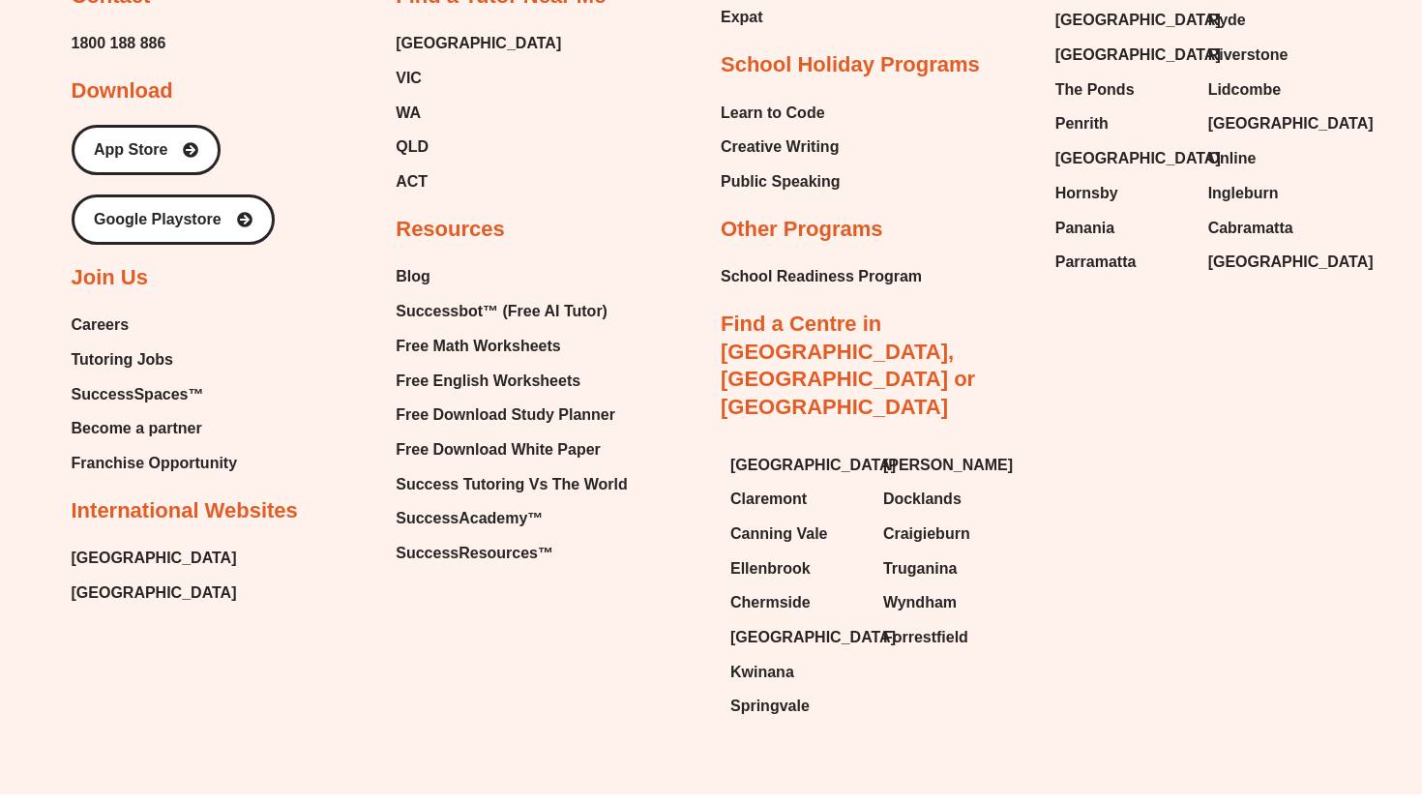
click at [114, 341] on li "Careers" at bounding box center [155, 327] width 166 height 32
click at [110, 320] on span "Careers" at bounding box center [101, 325] width 58 height 29
